Goal: Book appointment/travel/reservation

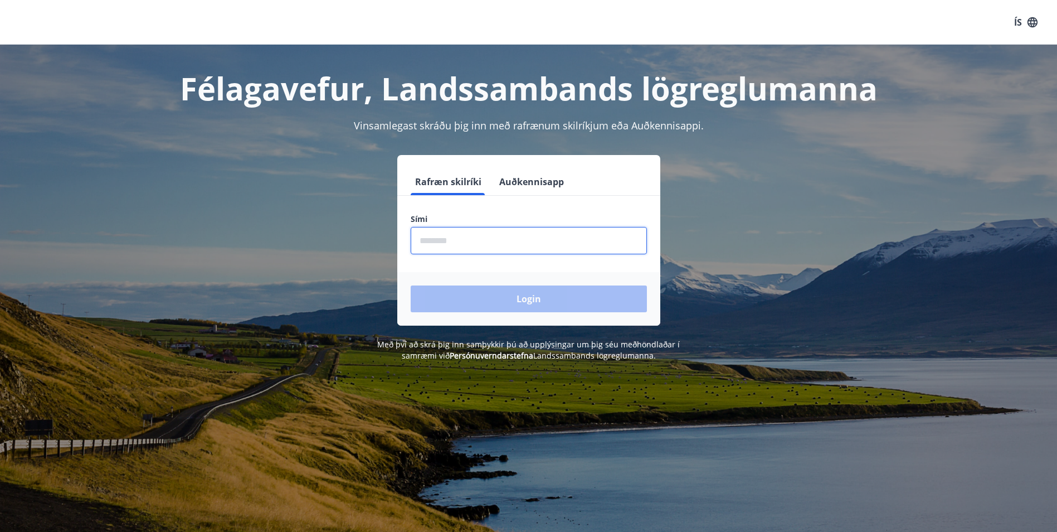
click at [449, 230] on input "phone" at bounding box center [529, 240] width 236 height 27
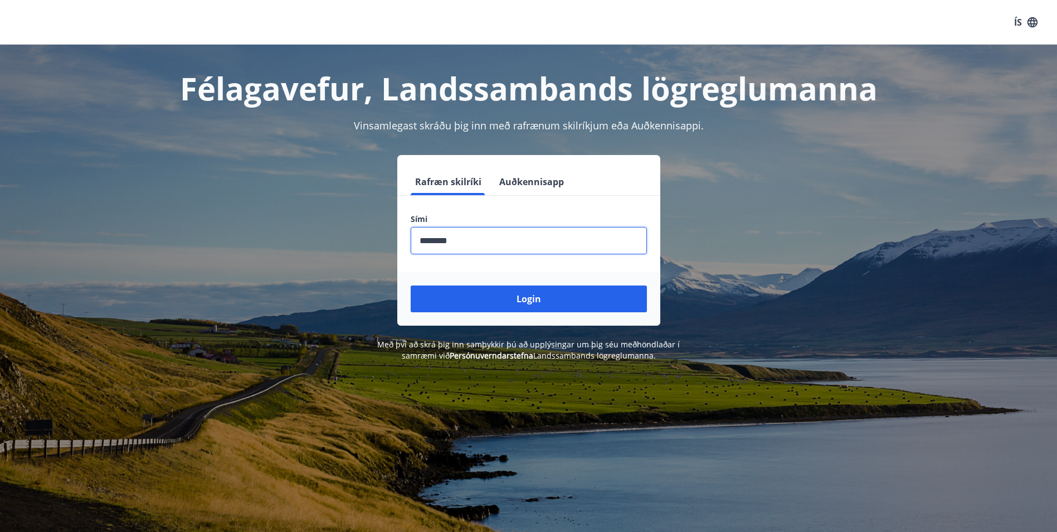
drag, startPoint x: 474, startPoint y: 240, endPoint x: 384, endPoint y: 240, distance: 89.2
click at [384, 240] on div "Rafræn skilríki Auðkennisapp Sími ​ Login" at bounding box center [529, 240] width 776 height 171
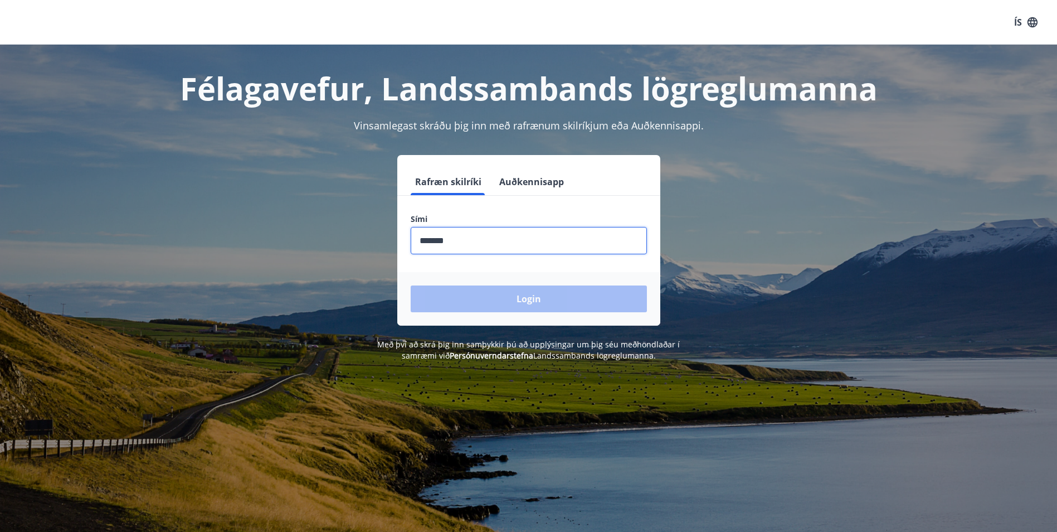
type input "********"
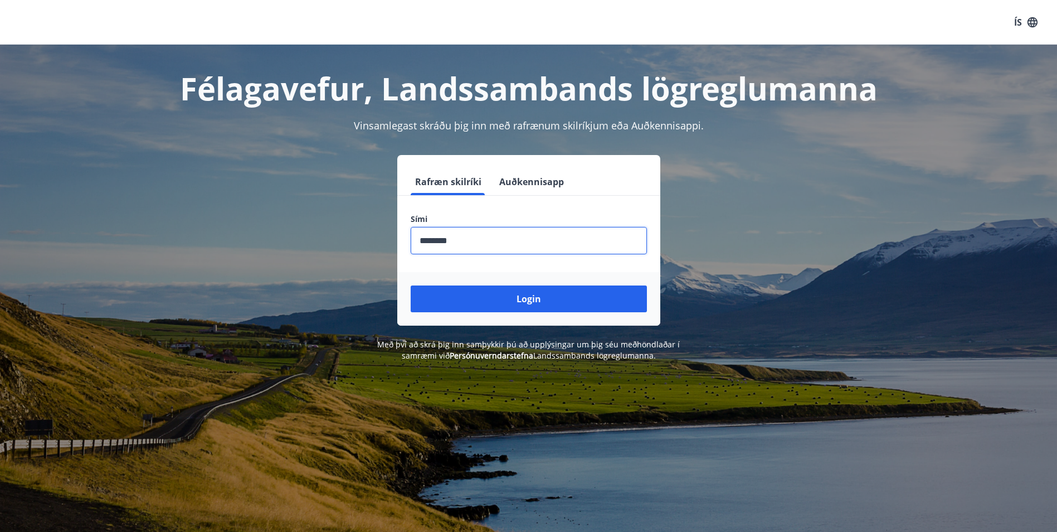
click at [411, 285] on button "Login" at bounding box center [529, 298] width 236 height 27
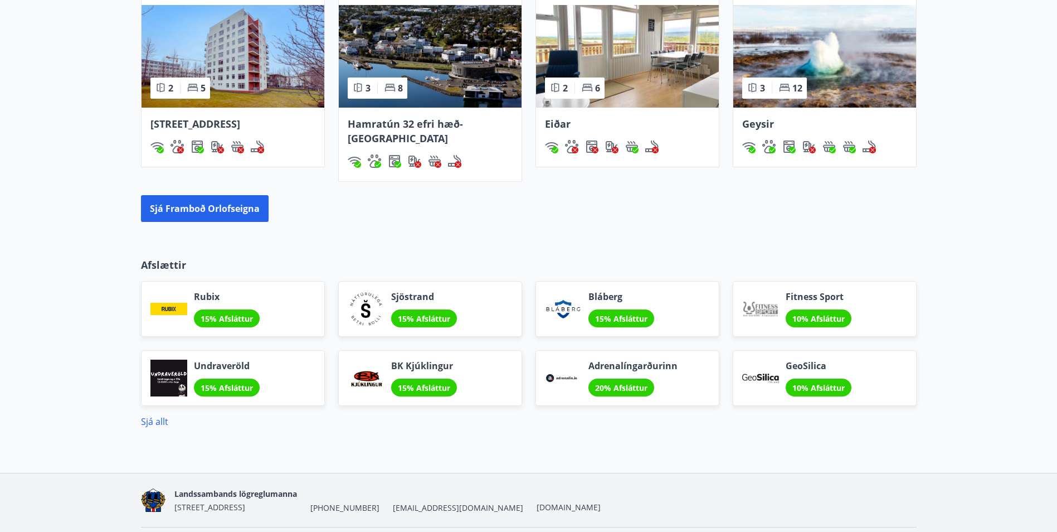
scroll to position [762, 0]
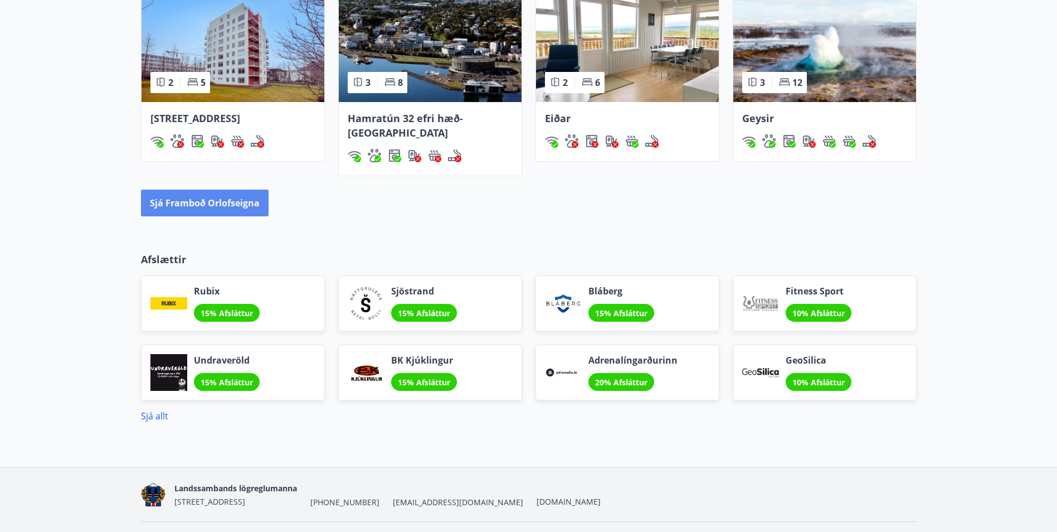
click at [237, 189] on button "Sjá framboð orlofseigna" at bounding box center [205, 202] width 128 height 27
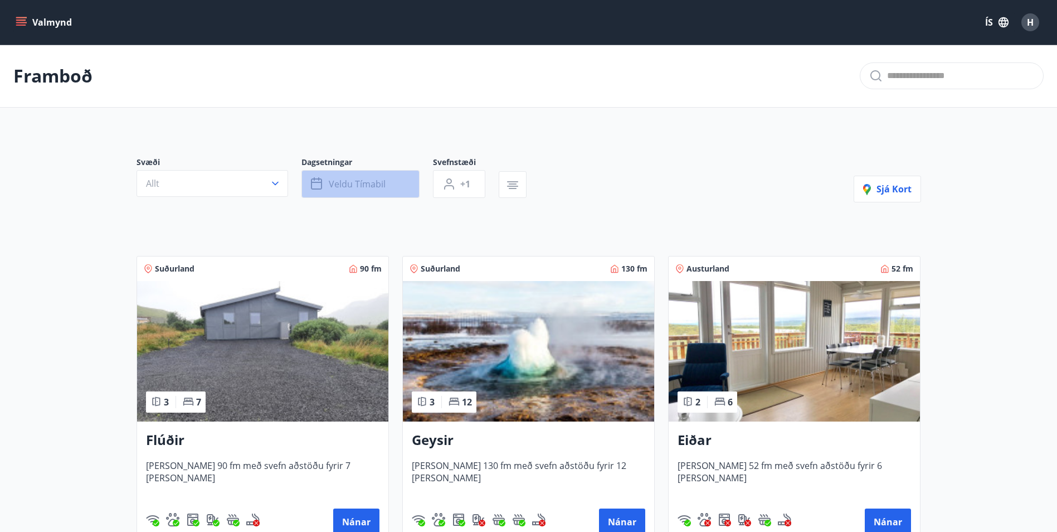
click at [334, 186] on span "Veldu tímabil" at bounding box center [357, 184] width 57 height 12
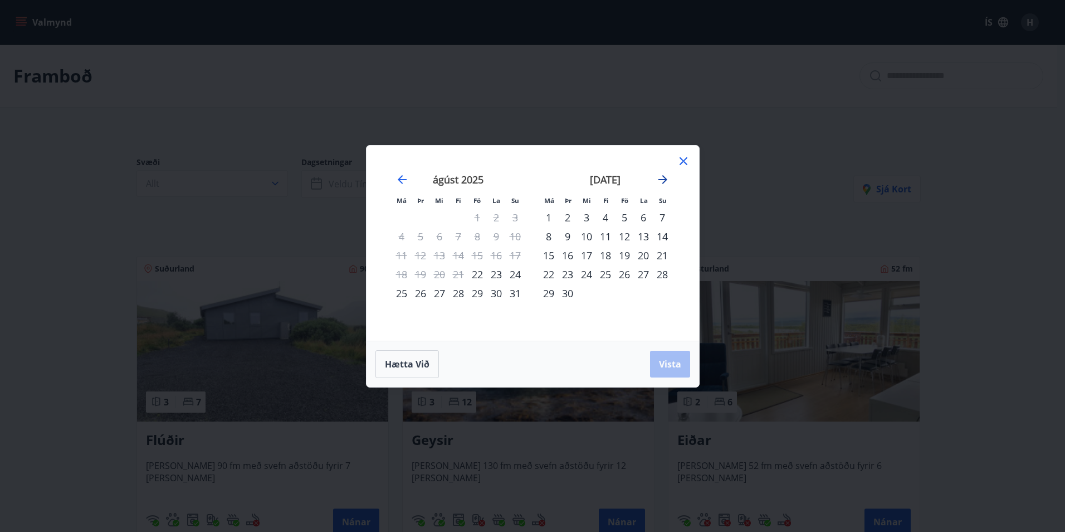
click at [664, 177] on icon "Move forward to switch to the next month." at bounding box center [663, 179] width 9 height 9
click at [644, 218] on div "4" at bounding box center [643, 217] width 19 height 19
click at [666, 354] on button "Vista" at bounding box center [670, 363] width 40 height 27
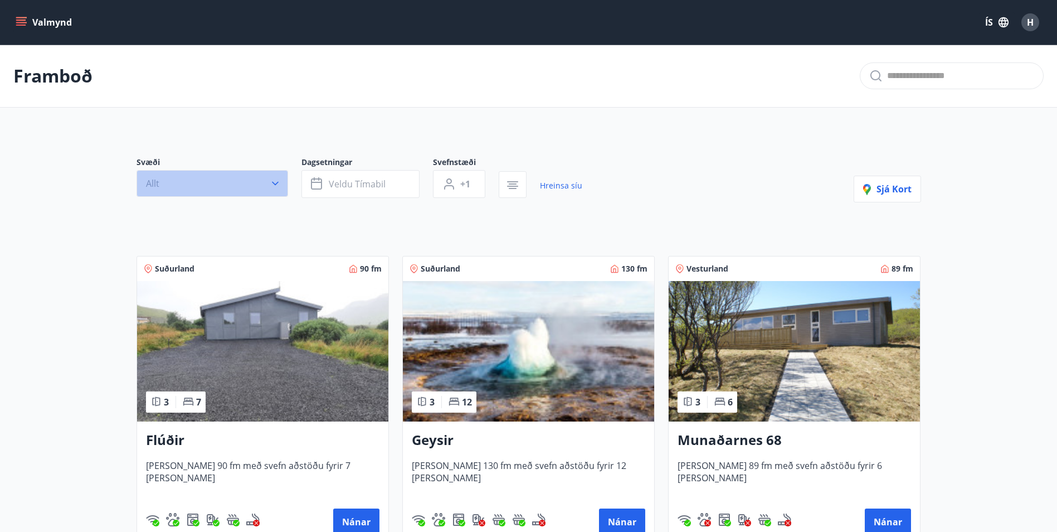
click at [275, 184] on icon "button" at bounding box center [275, 184] width 7 height 4
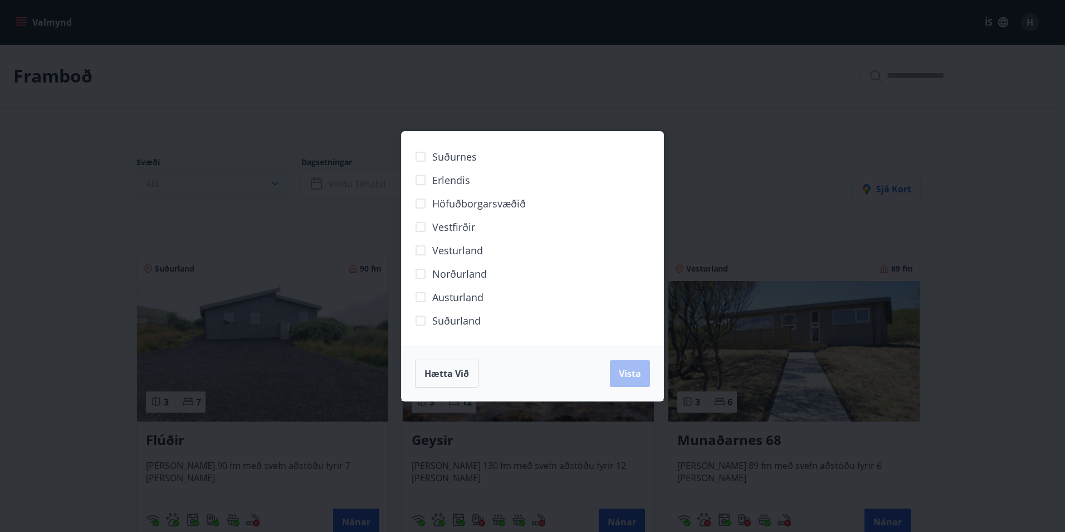
click at [275, 184] on div "Suðurnes Erlendis Höfuðborgarsvæðið [GEOGRAPHIC_DATA] [GEOGRAPHIC_DATA] [GEOGRA…" at bounding box center [532, 266] width 1065 height 532
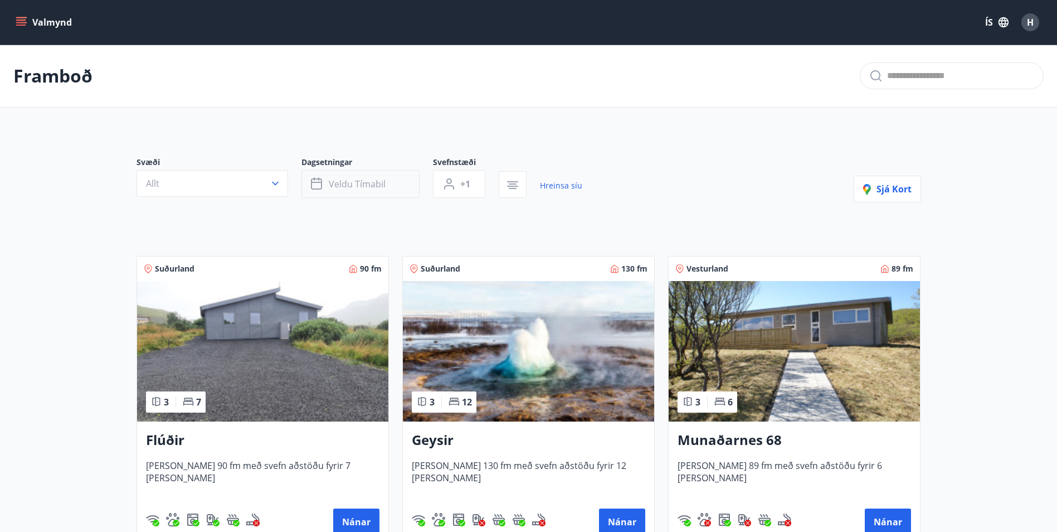
click at [356, 185] on span "Veldu tímabil" at bounding box center [357, 184] width 57 height 12
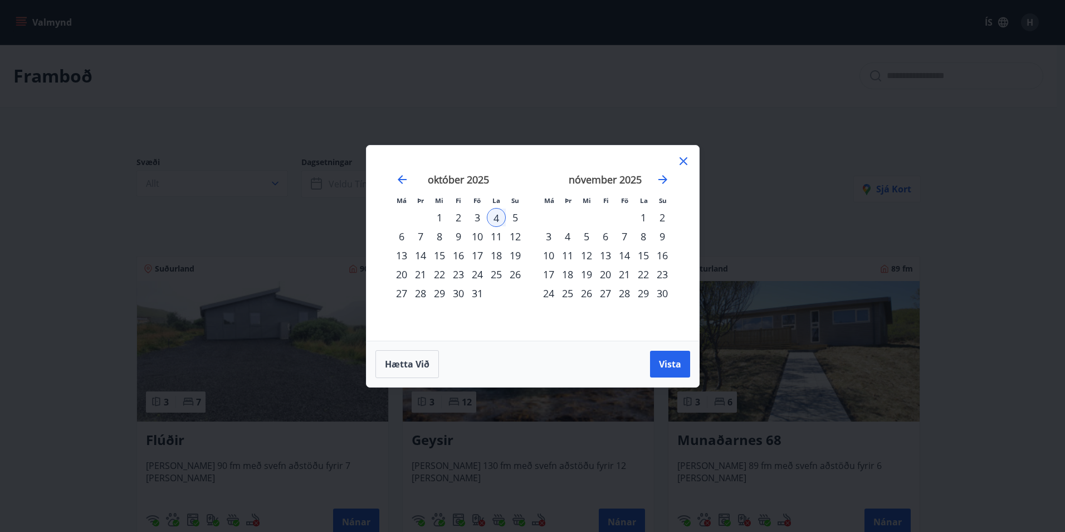
click at [475, 217] on div "3" at bounding box center [477, 217] width 19 height 19
click at [514, 221] on div "5" at bounding box center [515, 217] width 19 height 19
click at [679, 368] on span "Vista" at bounding box center [670, 364] width 22 height 12
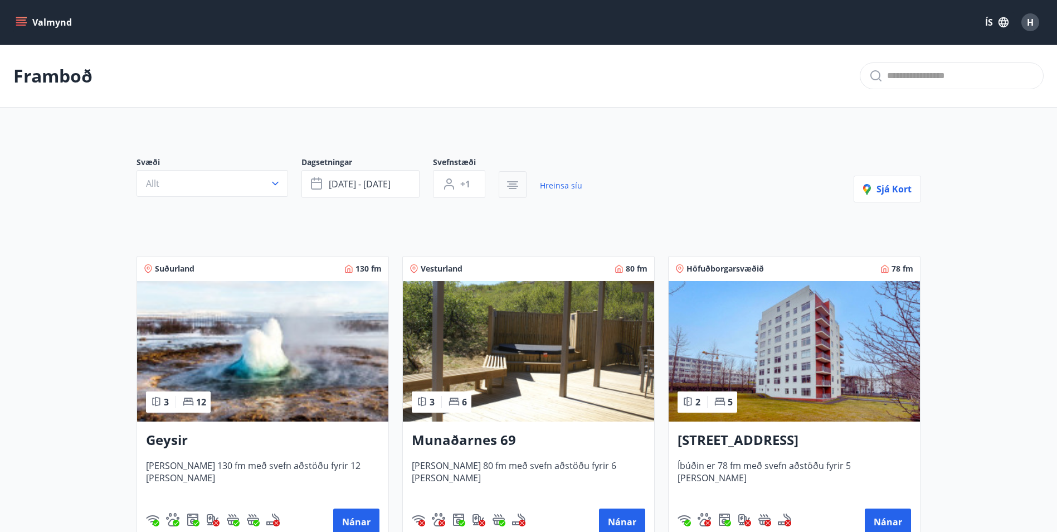
click at [519, 184] on icon "button" at bounding box center [512, 184] width 13 height 13
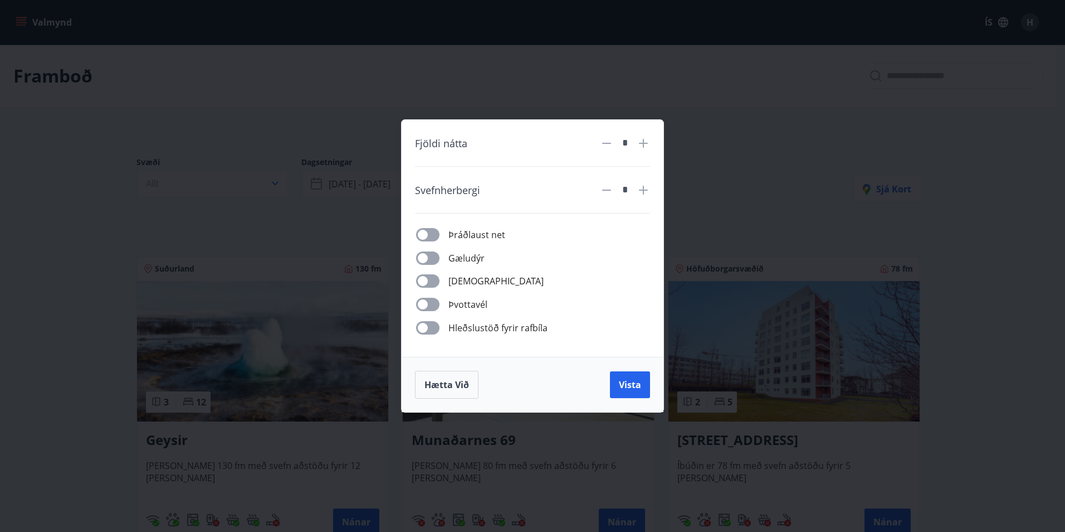
click at [519, 184] on div "Svefnherbergi" at bounding box center [503, 190] width 176 height 20
click at [468, 397] on button "Hætta við" at bounding box center [447, 385] width 64 height 28
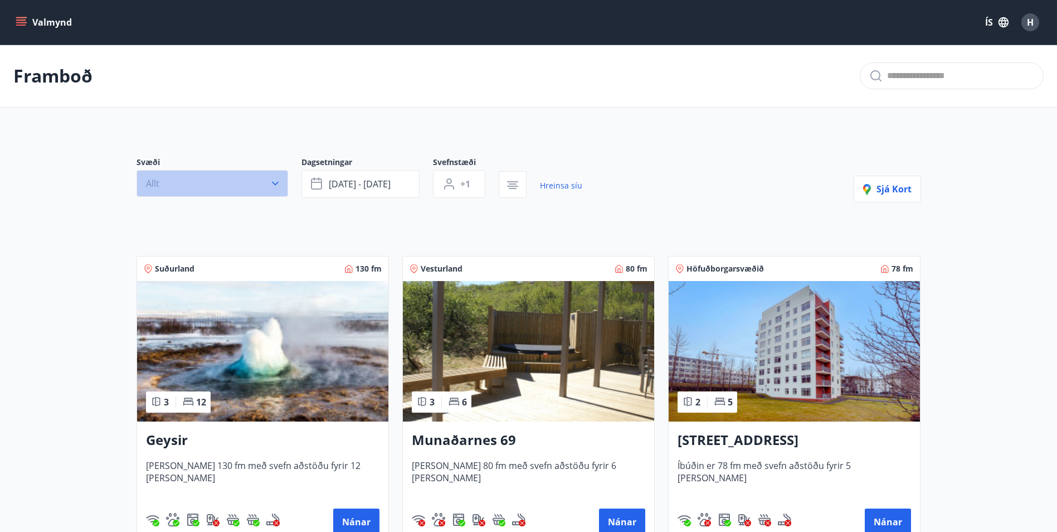
click at [274, 183] on icon "button" at bounding box center [275, 184] width 7 height 4
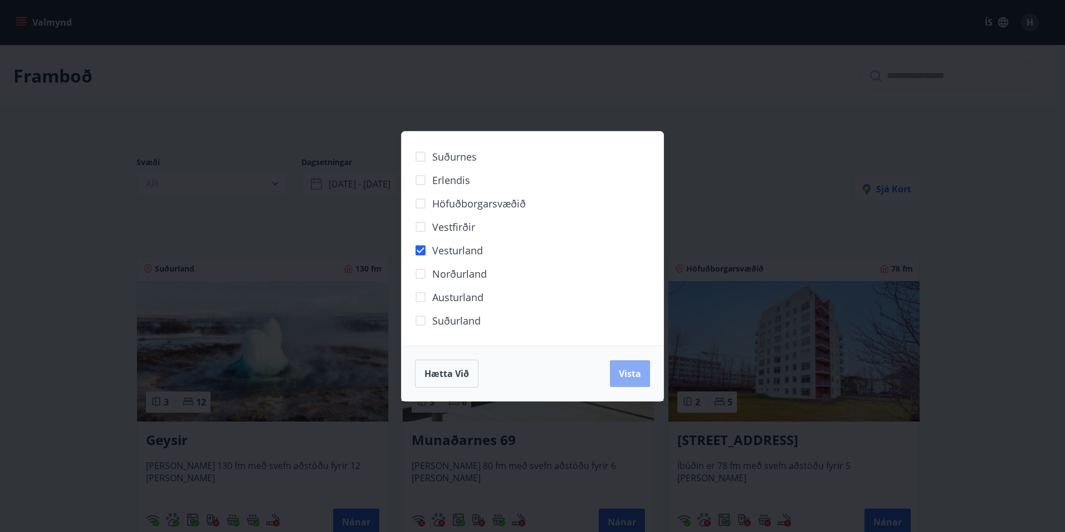
click at [629, 377] on span "Vista" at bounding box center [630, 373] width 22 height 12
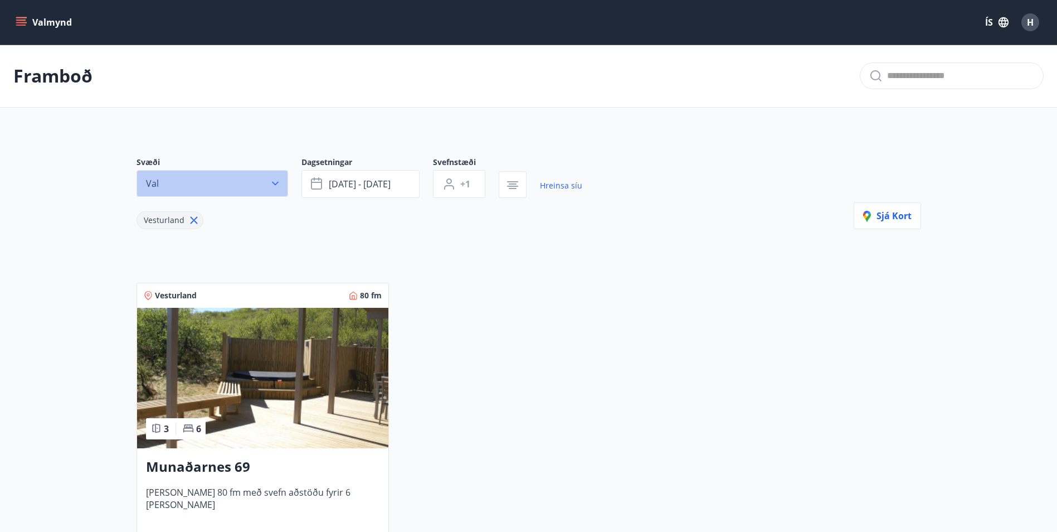
click at [275, 182] on icon "button" at bounding box center [275, 183] width 11 height 11
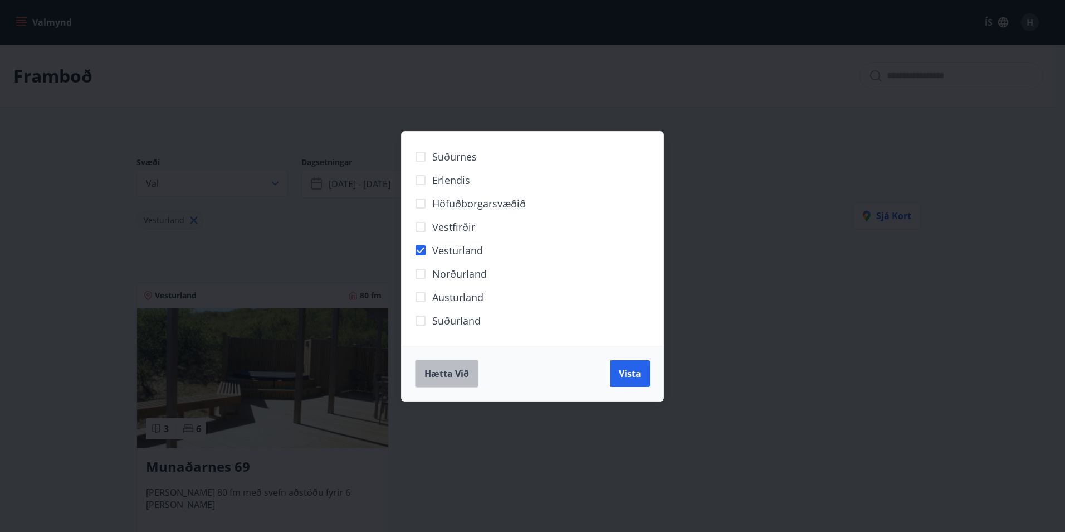
click at [453, 368] on span "Hætta við" at bounding box center [447, 373] width 45 height 12
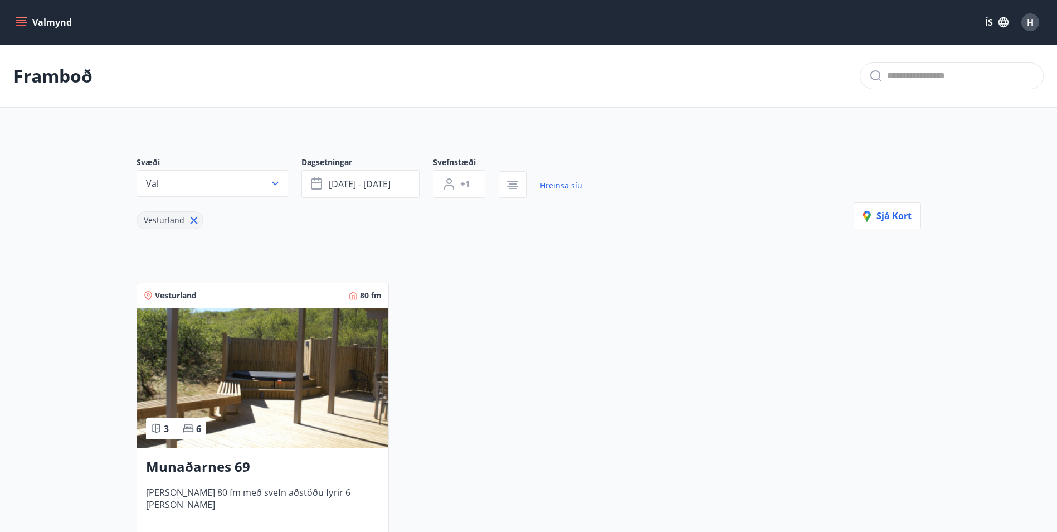
click at [191, 218] on icon at bounding box center [193, 220] width 7 height 7
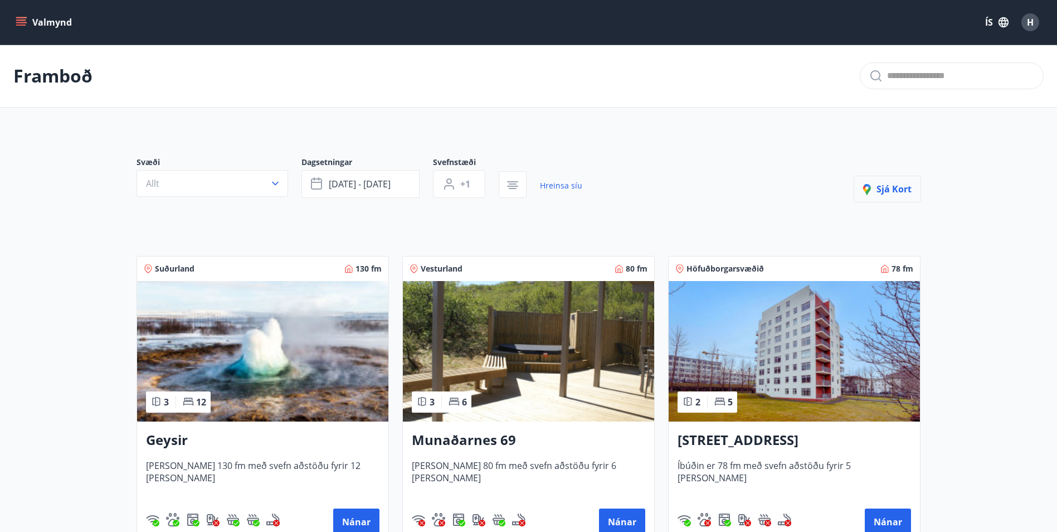
click at [894, 189] on span "Sjá kort" at bounding box center [887, 189] width 48 height 12
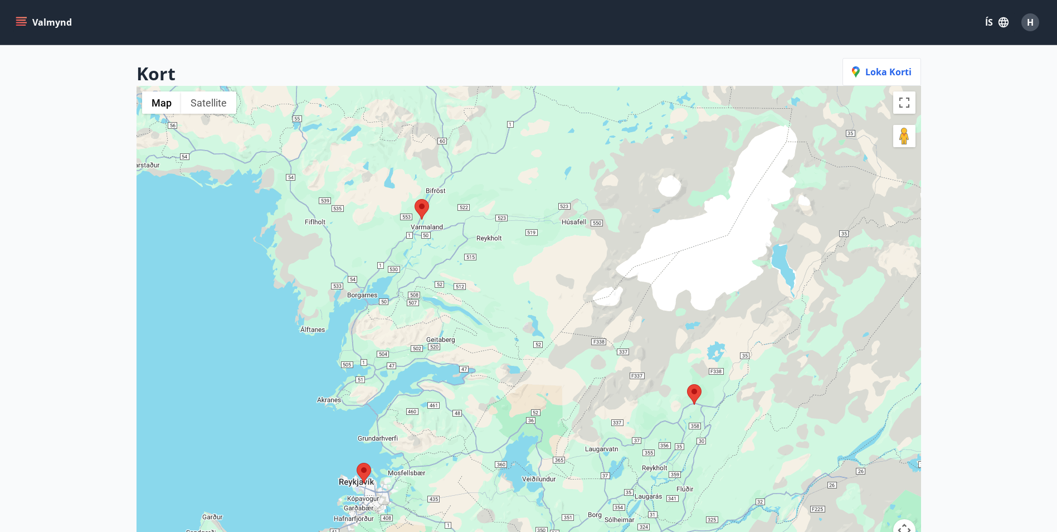
scroll to position [15, 0]
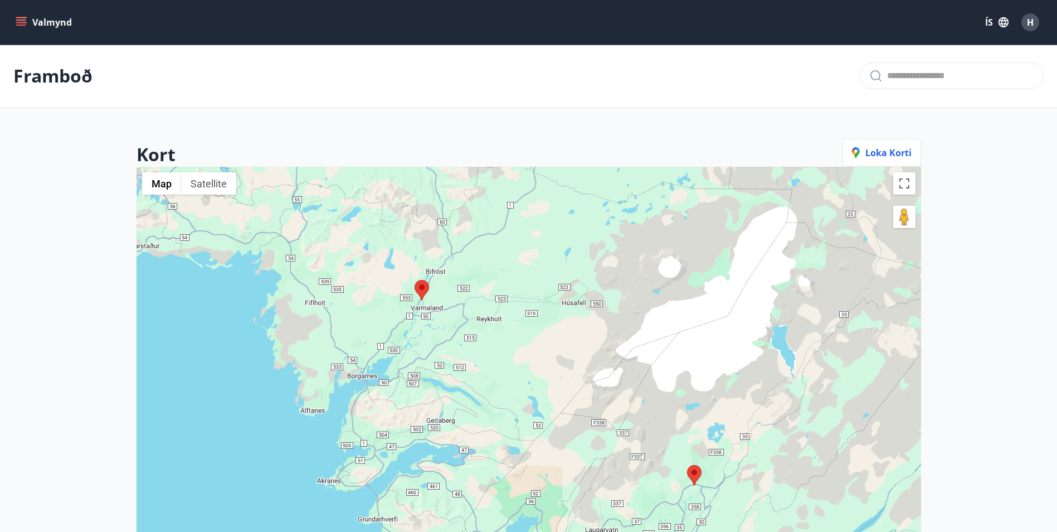
click at [55, 24] on button "Valmynd" at bounding box center [44, 22] width 63 height 20
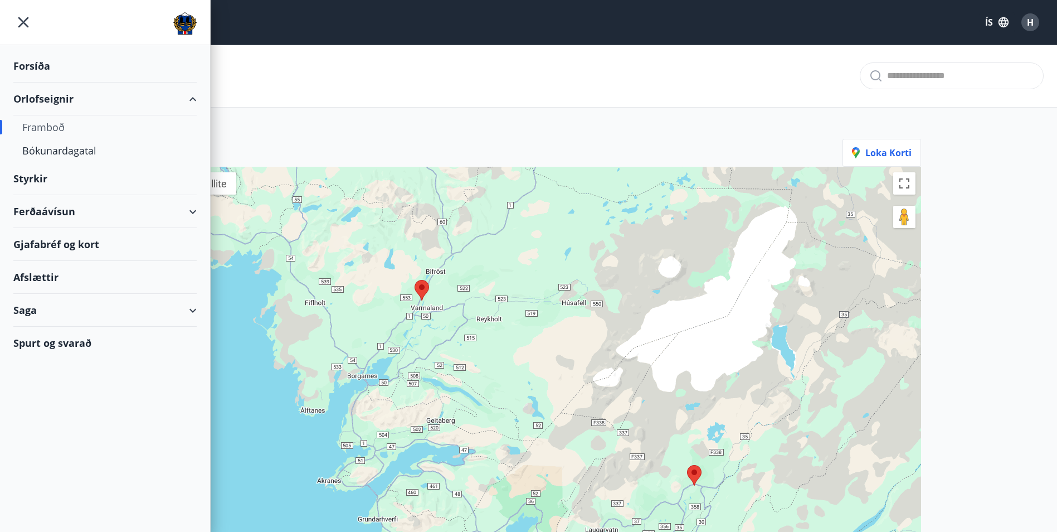
click at [57, 98] on div "Orlofseignir" at bounding box center [104, 98] width 183 height 33
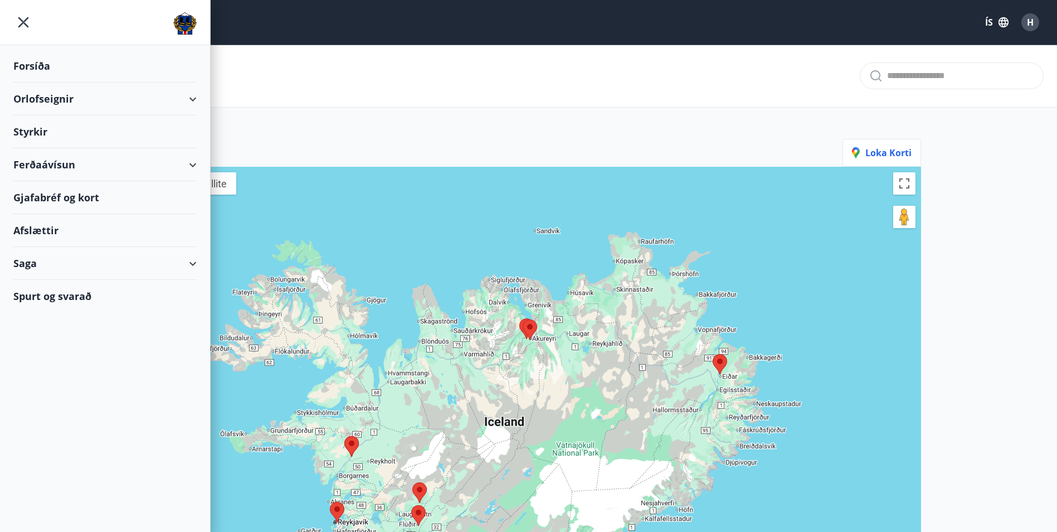
click at [194, 96] on div "Orlofseignir" at bounding box center [104, 98] width 183 height 33
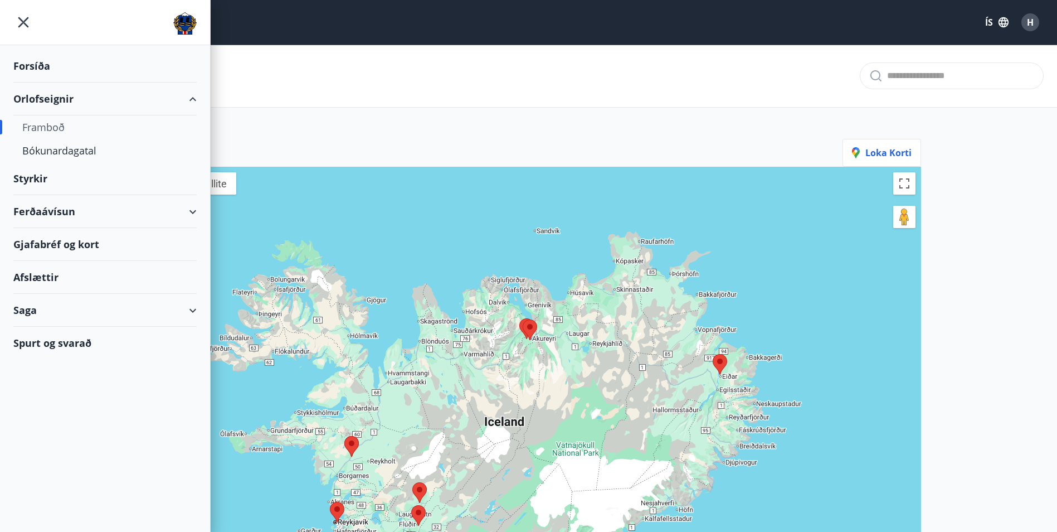
click at [56, 128] on div "Framboð" at bounding box center [104, 126] width 165 height 23
click at [55, 130] on div "Framboð" at bounding box center [104, 126] width 165 height 23
click at [76, 149] on div "Bókunardagatal" at bounding box center [104, 150] width 165 height 23
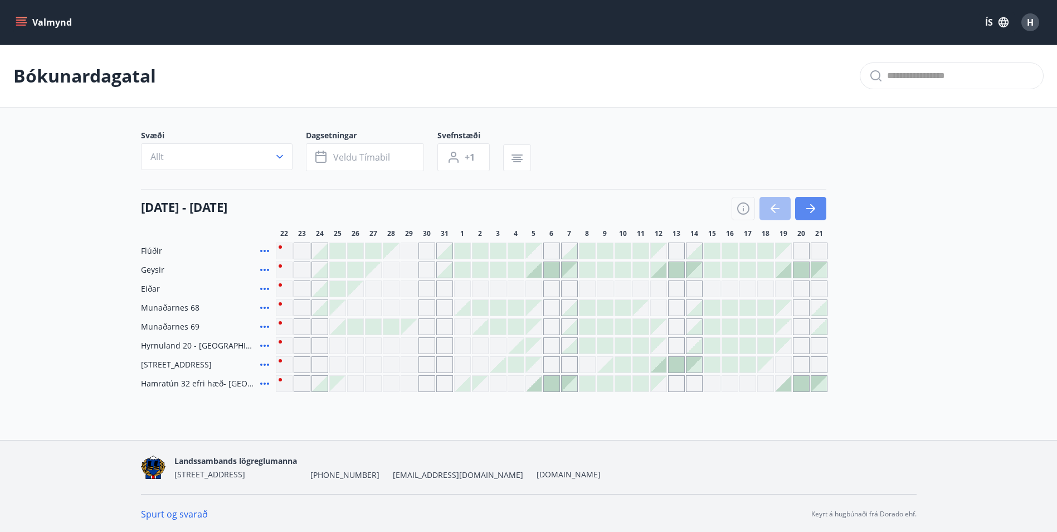
click at [811, 206] on icon "button" at bounding box center [810, 208] width 13 height 13
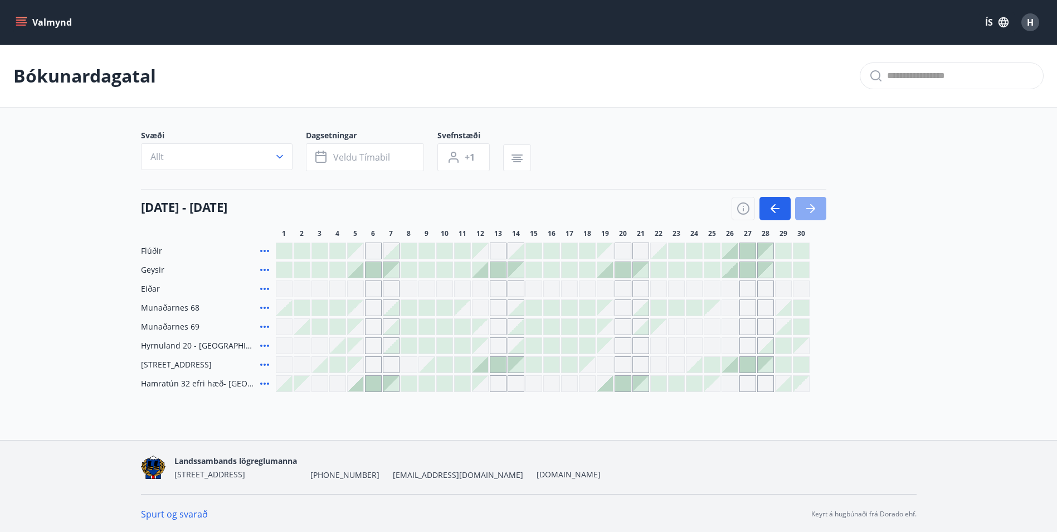
click at [820, 206] on button "button" at bounding box center [810, 208] width 31 height 23
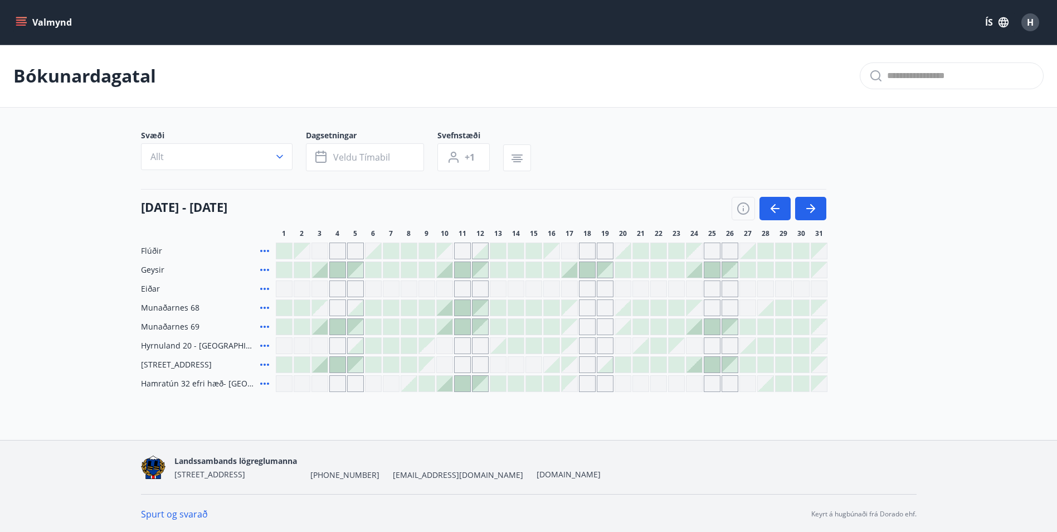
click at [337, 306] on div "Gráir dagar eru ekki bókanlegir" at bounding box center [337, 307] width 17 height 17
click at [108, 290] on main "Bókunardagatal Svæði Allt Dagsetningar Veldu tímabil Svefnstæði +1 [DATE] - [DA…" at bounding box center [528, 218] width 1057 height 347
click at [340, 308] on div "Gráir dagar eru ekki bókanlegir" at bounding box center [337, 307] width 17 height 17
click at [733, 113] on main "Bókunardagatal Svæði Allt Dagsetningar Veldu tímabil Svefnstæði +1 [DATE] - [DA…" at bounding box center [528, 218] width 1057 height 347
click at [323, 272] on div at bounding box center [320, 270] width 16 height 16
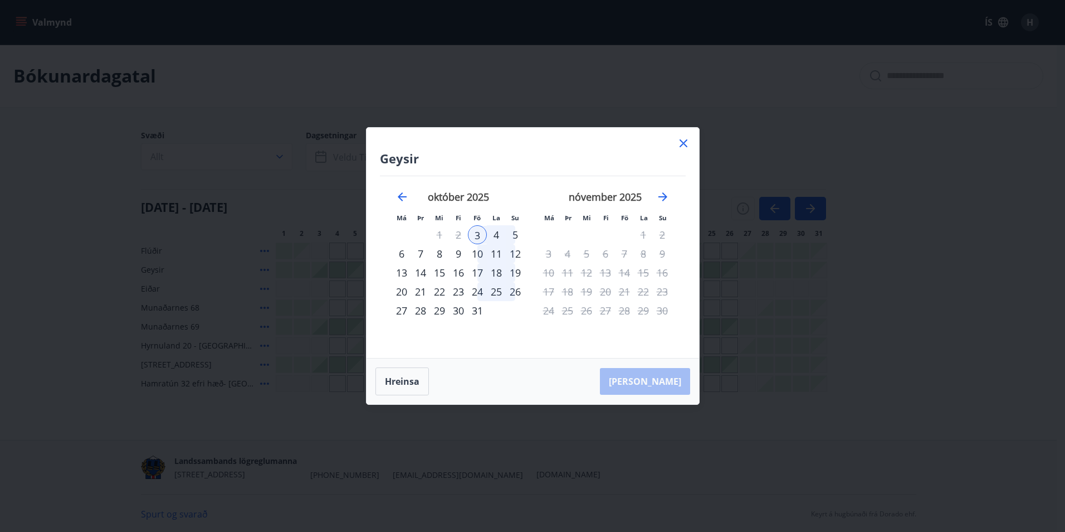
click at [499, 233] on div "4" at bounding box center [496, 234] width 19 height 19
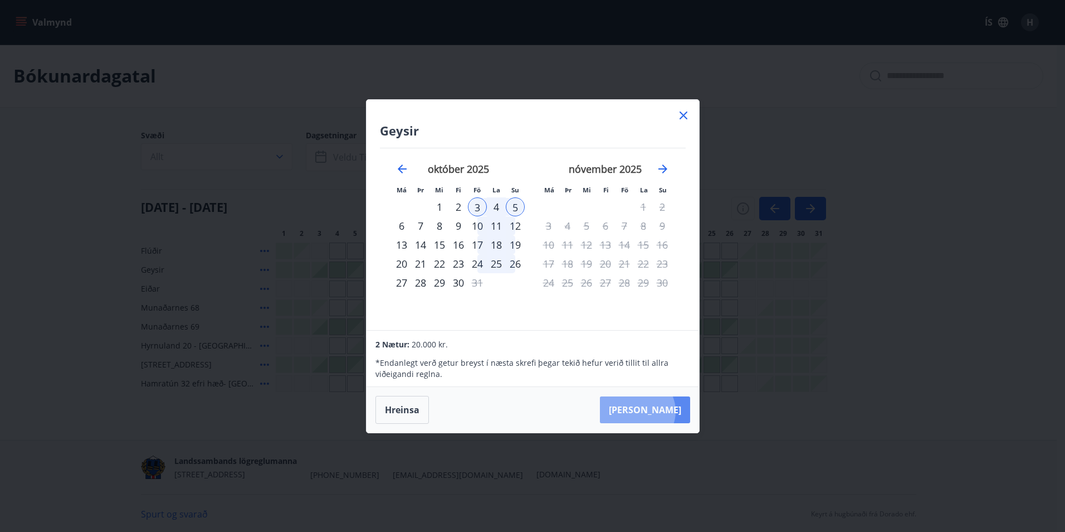
click at [671, 411] on button "[PERSON_NAME]" at bounding box center [645, 409] width 90 height 27
click at [674, 410] on button "[PERSON_NAME]" at bounding box center [645, 409] width 90 height 27
click at [661, 417] on button "[PERSON_NAME]" at bounding box center [645, 409] width 90 height 27
click at [677, 401] on button "[PERSON_NAME]" at bounding box center [645, 409] width 90 height 27
click at [669, 410] on button "[PERSON_NAME]" at bounding box center [645, 409] width 90 height 27
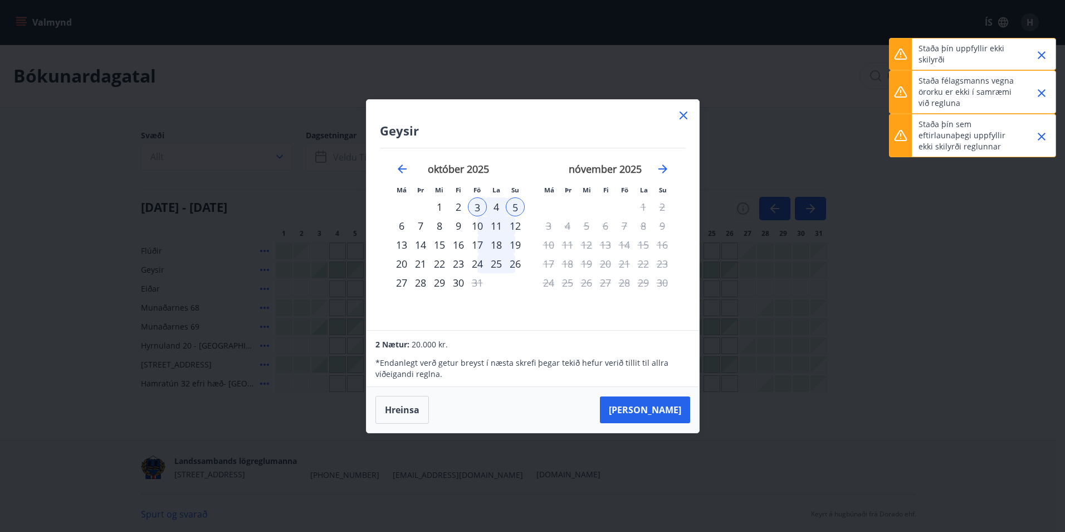
click at [1043, 138] on icon "Close" at bounding box center [1042, 137] width 8 height 8
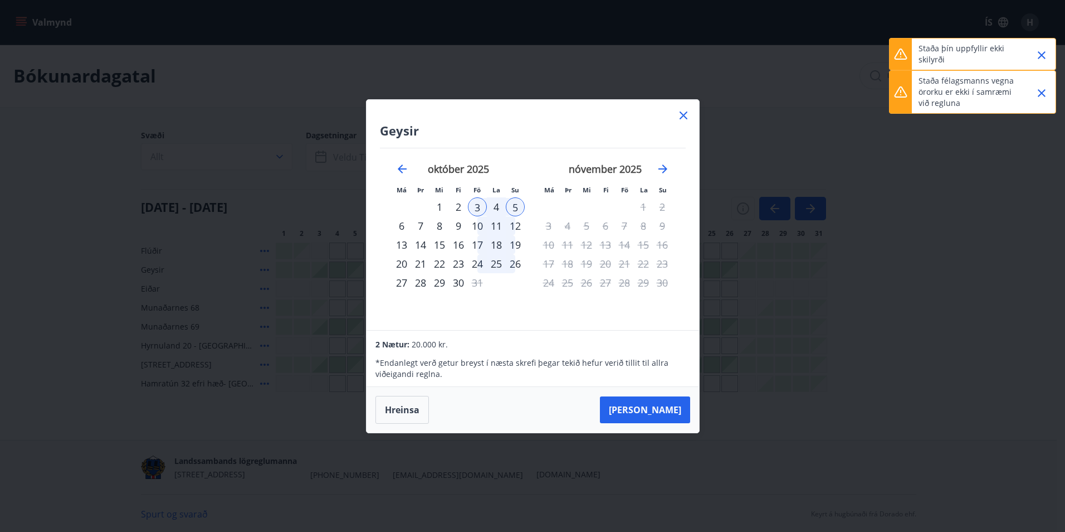
click at [1045, 51] on icon "Close" at bounding box center [1041, 54] width 13 height 13
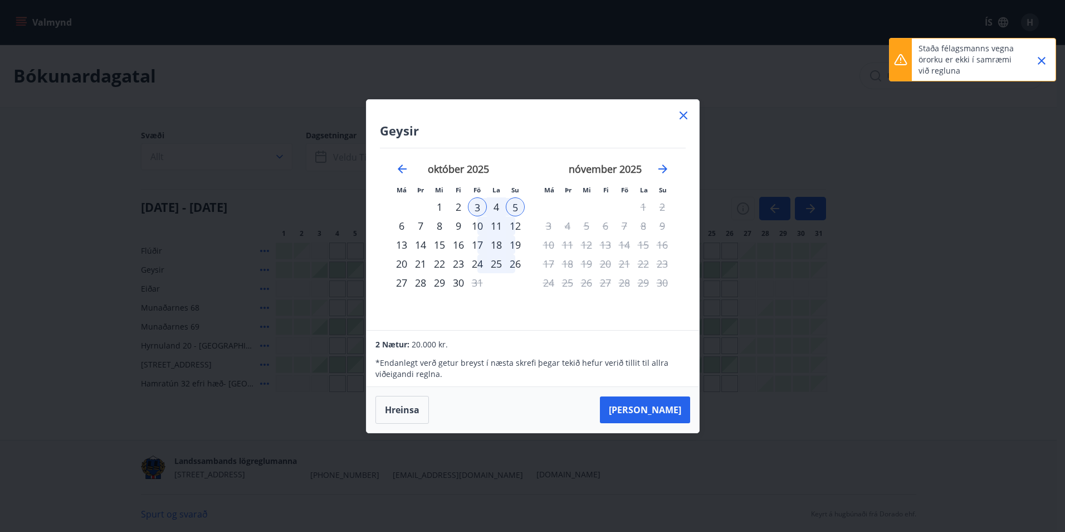
click at [1045, 57] on icon "Close" at bounding box center [1042, 61] width 8 height 8
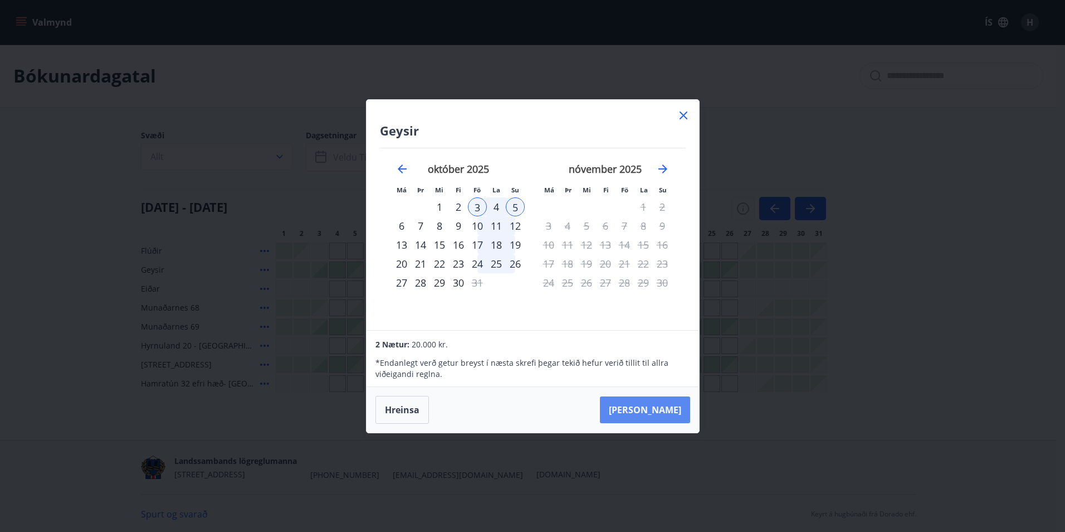
click at [666, 410] on button "[PERSON_NAME]" at bounding box center [645, 409] width 90 height 27
